Goal: Task Accomplishment & Management: Use online tool/utility

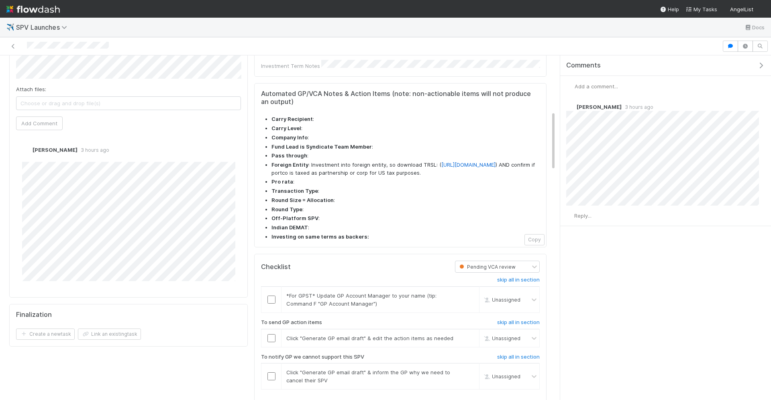
scroll to position [322, 0]
click at [470, 292] on link "skip" at bounding box center [469, 295] width 10 height 6
click at [270, 333] on input "checkbox" at bounding box center [272, 337] width 8 height 8
click at [471, 368] on link "skip" at bounding box center [469, 371] width 10 height 6
checkbox input "true"
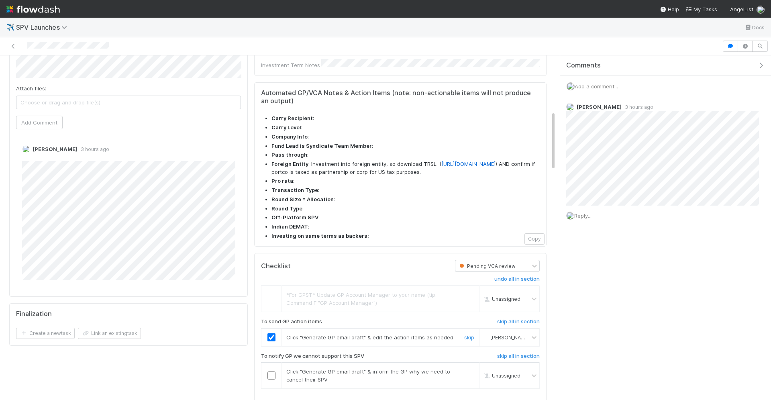
click at [272, 333] on input "checkbox" at bounding box center [272, 337] width 8 height 8
click at [472, 368] on link "skip" at bounding box center [469, 371] width 10 height 6
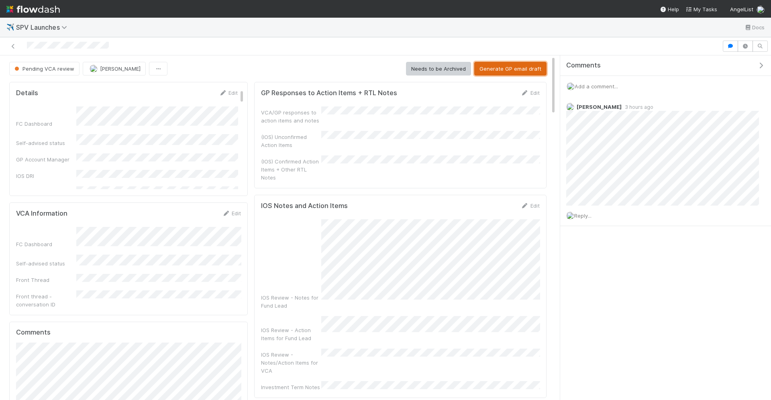
click at [517, 71] on button "Generate GP email draft" at bounding box center [511, 69] width 72 height 14
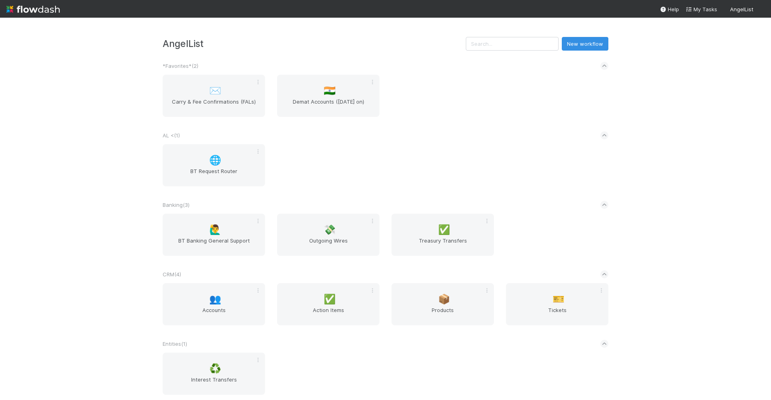
scroll to position [7, 0]
